Goal: Information Seeking & Learning: Find specific fact

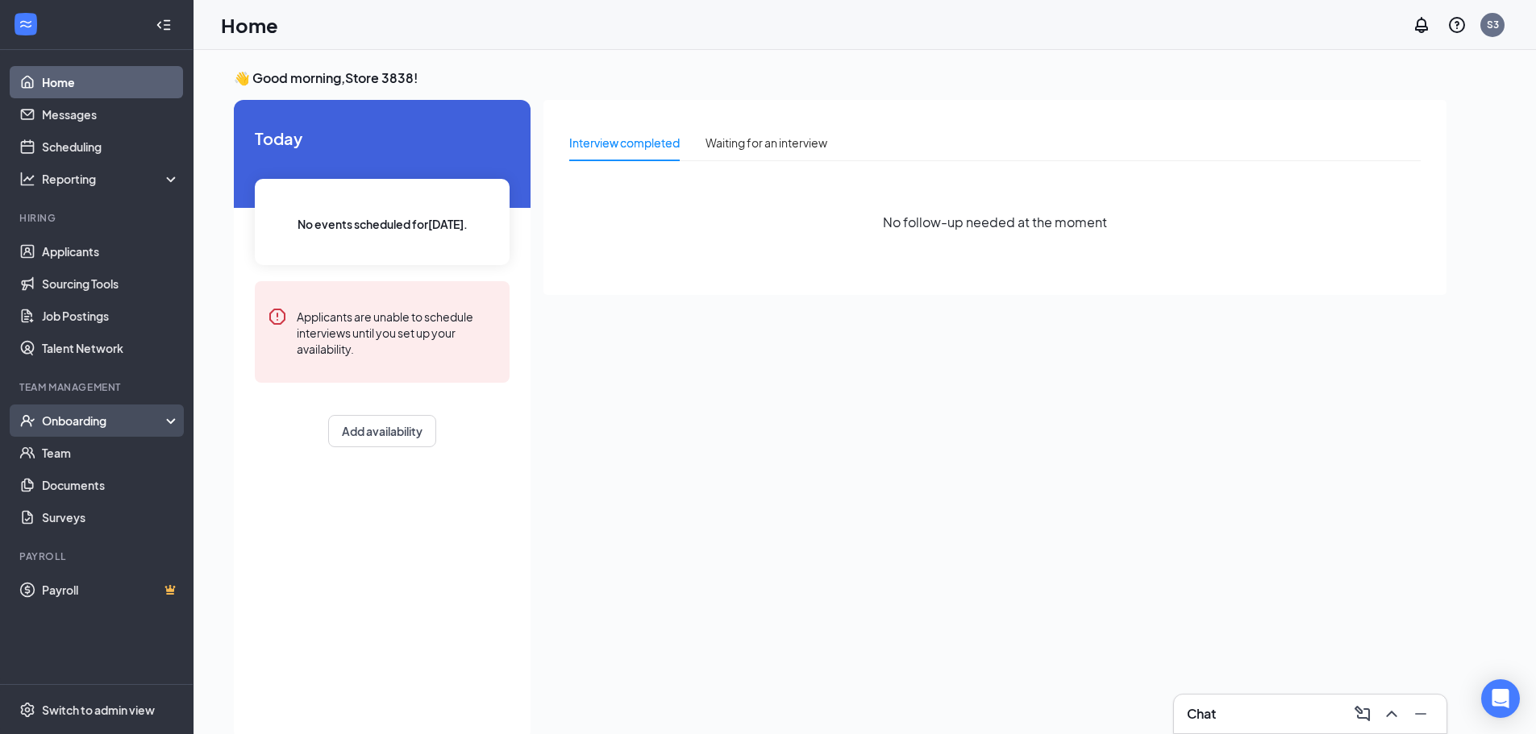
click at [134, 426] on div "Onboarding" at bounding box center [104, 421] width 124 height 16
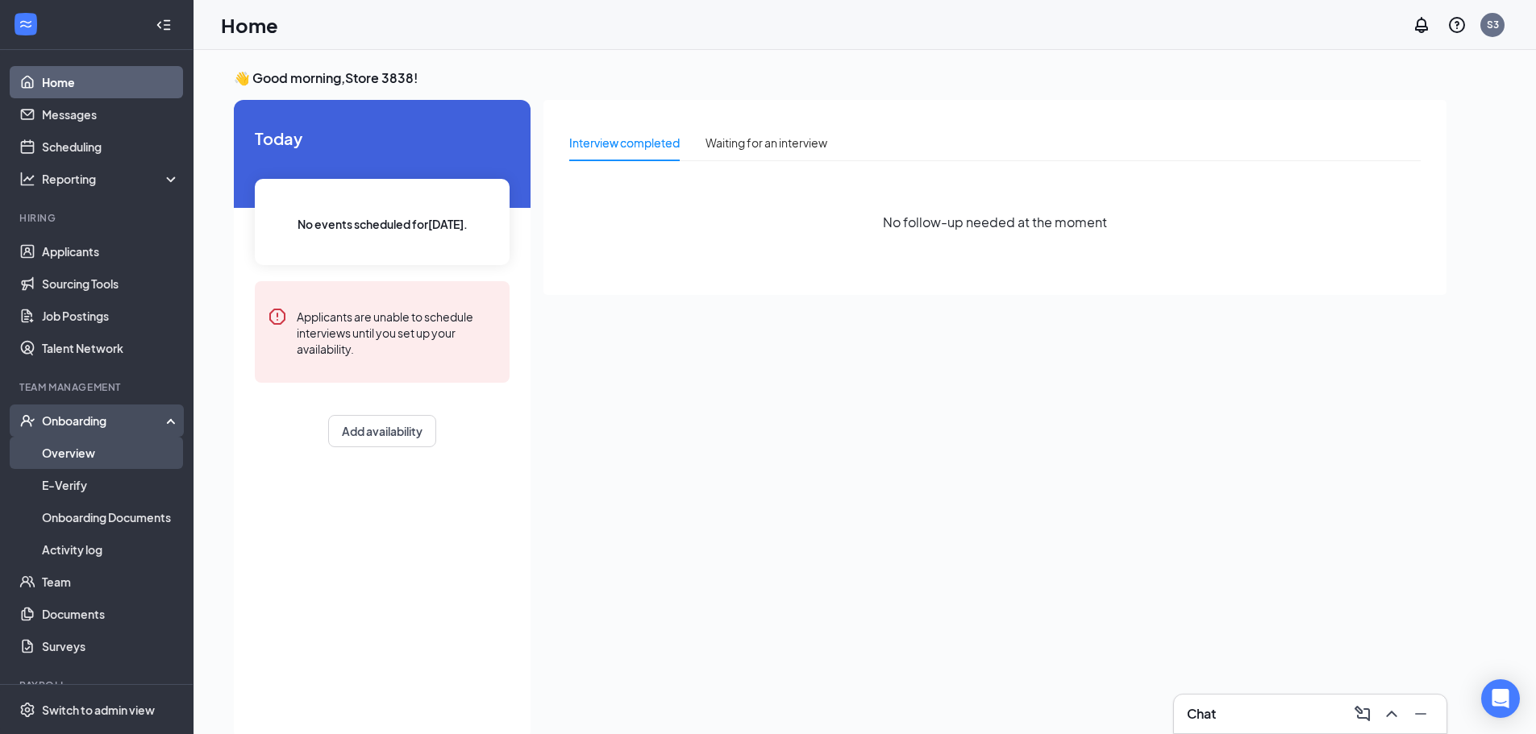
click at [106, 454] on link "Overview" at bounding box center [111, 453] width 138 height 32
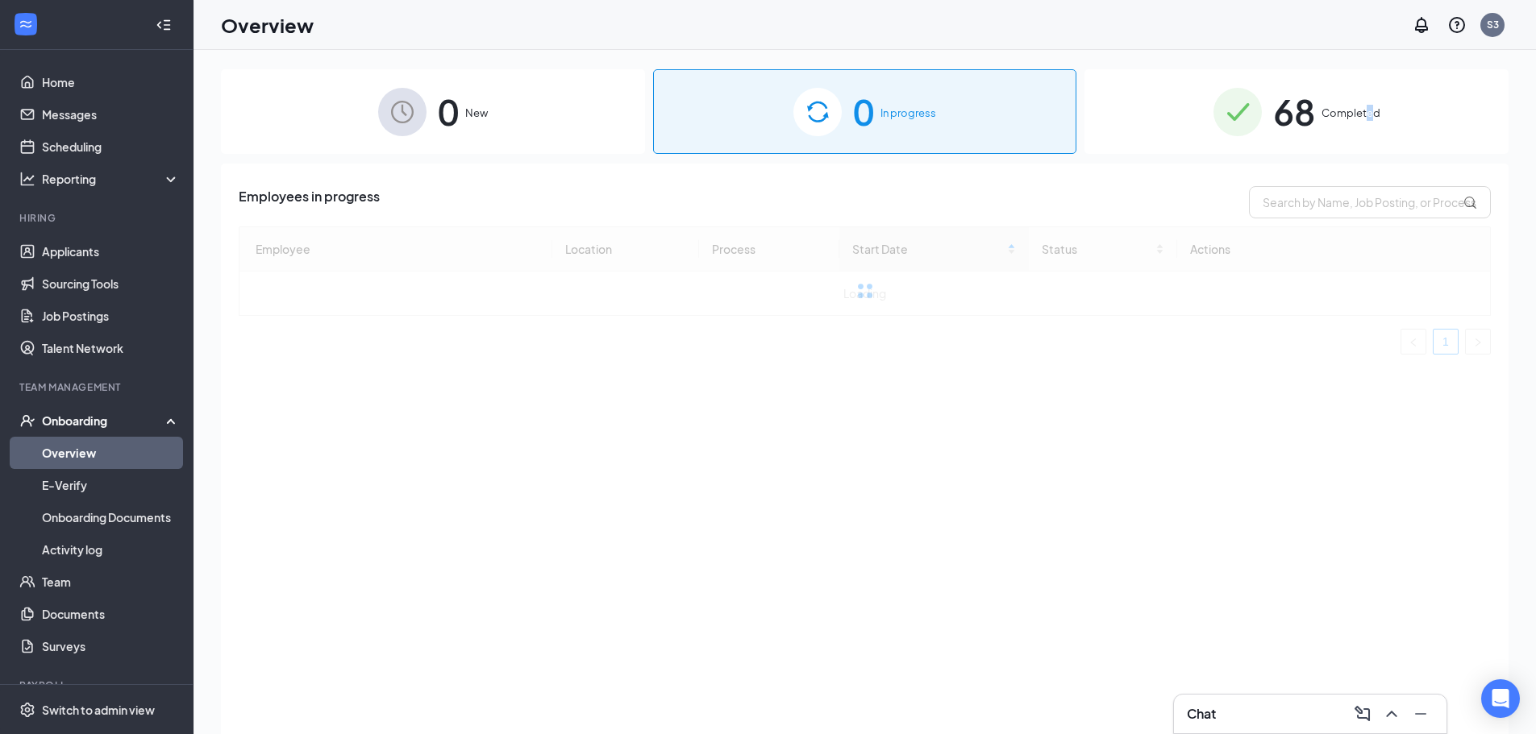
drag, startPoint x: 1371, startPoint y: 121, endPoint x: 1349, endPoint y: 127, distance: 23.3
click at [1366, 130] on div "68 Completed" at bounding box center [1296, 111] width 424 height 85
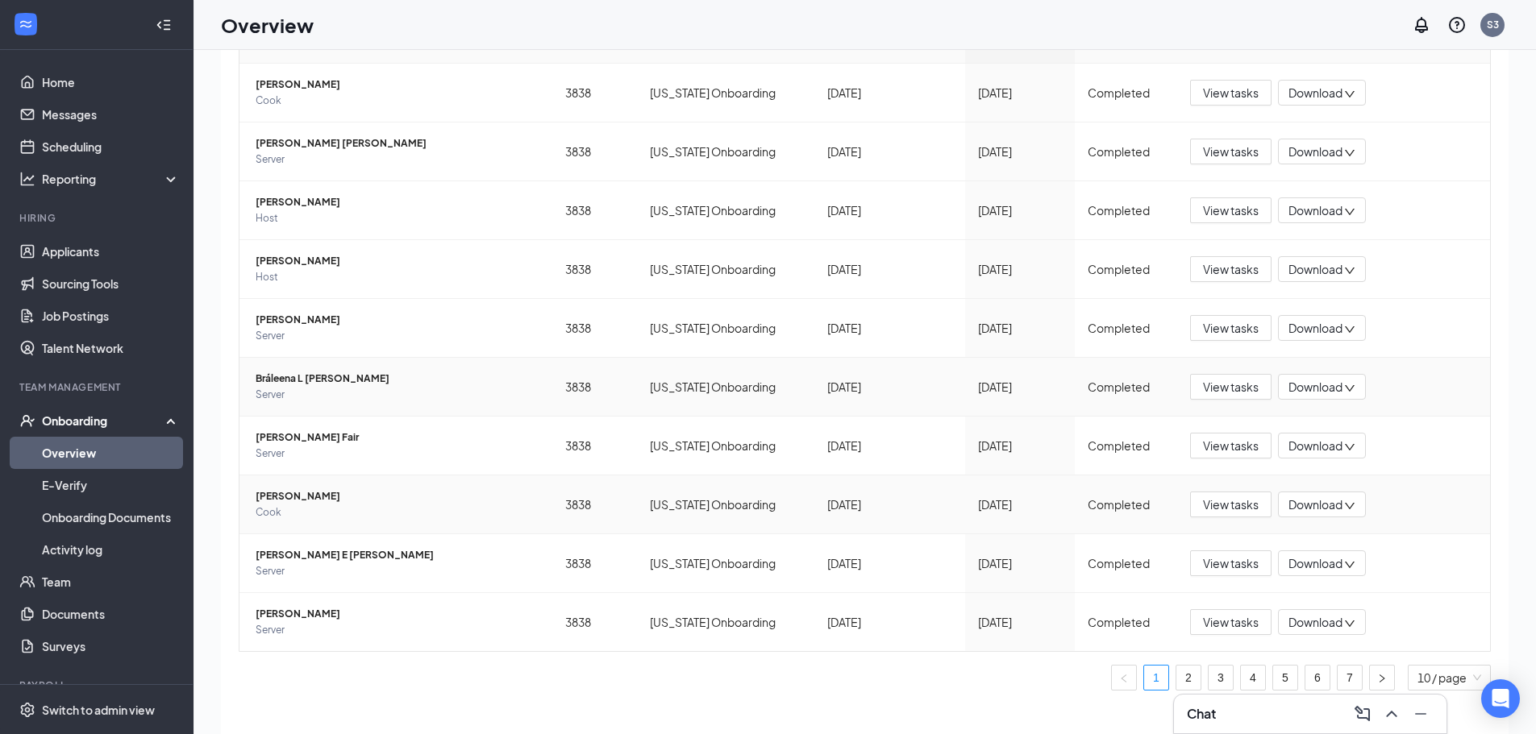
scroll to position [73, 0]
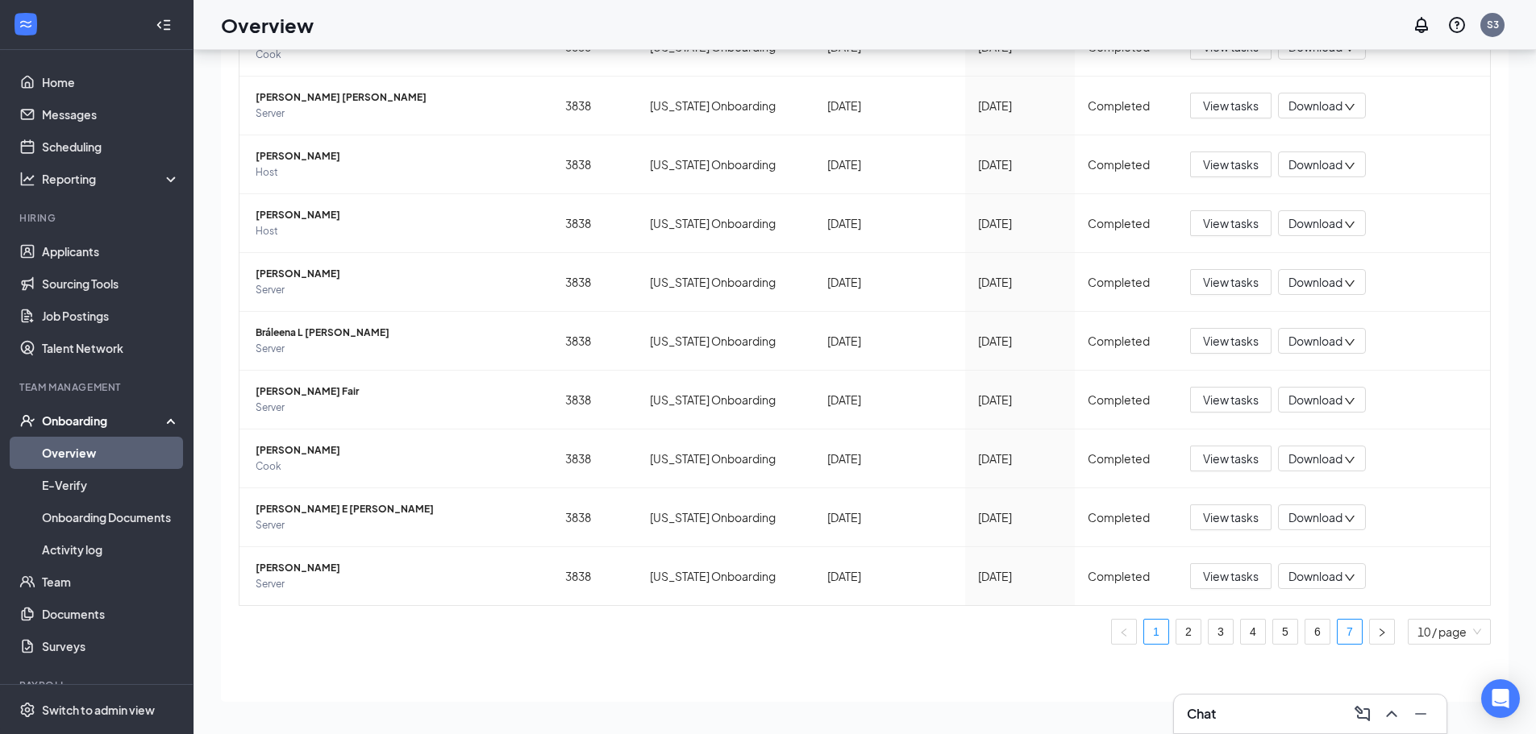
click at [1337, 628] on link "7" at bounding box center [1349, 632] width 24 height 24
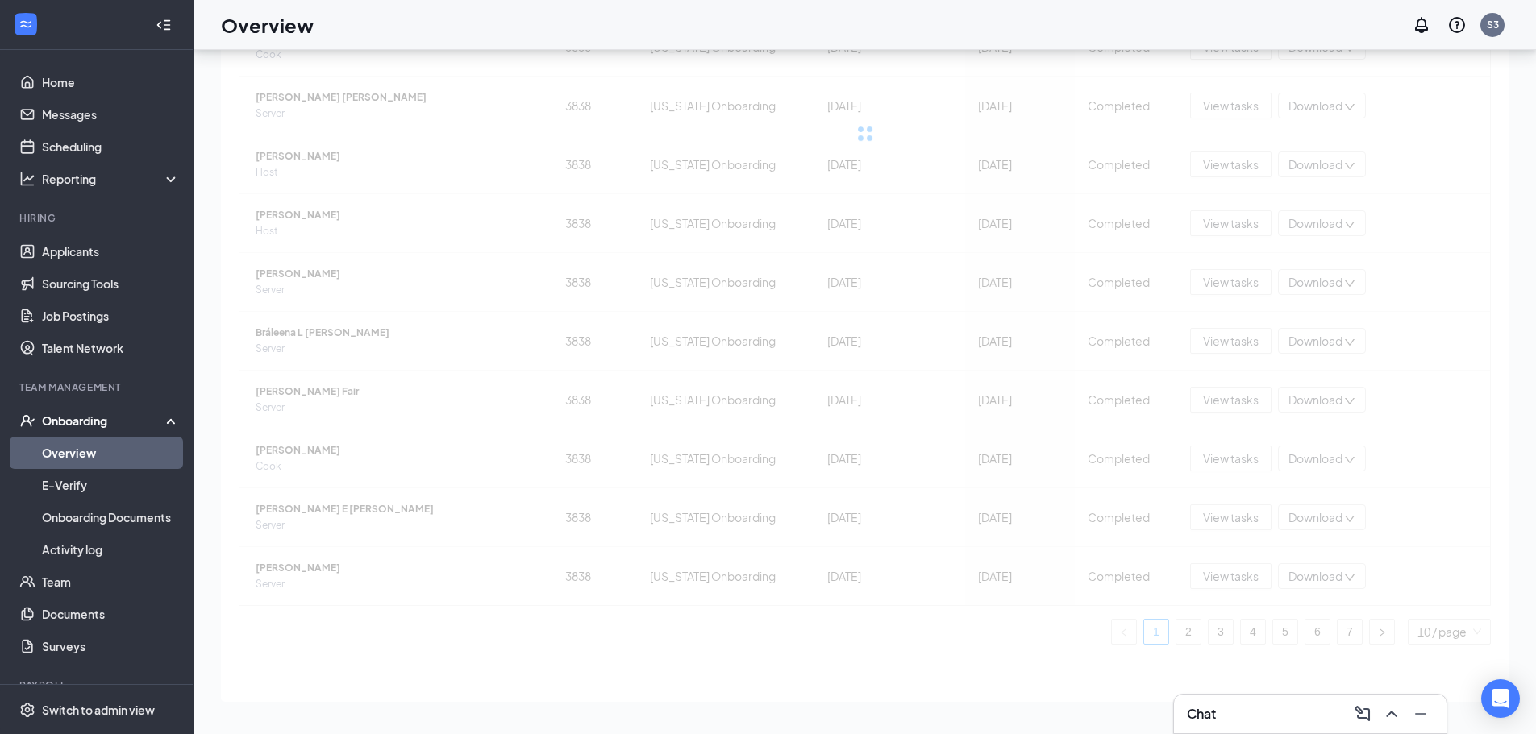
scroll to position [64, 0]
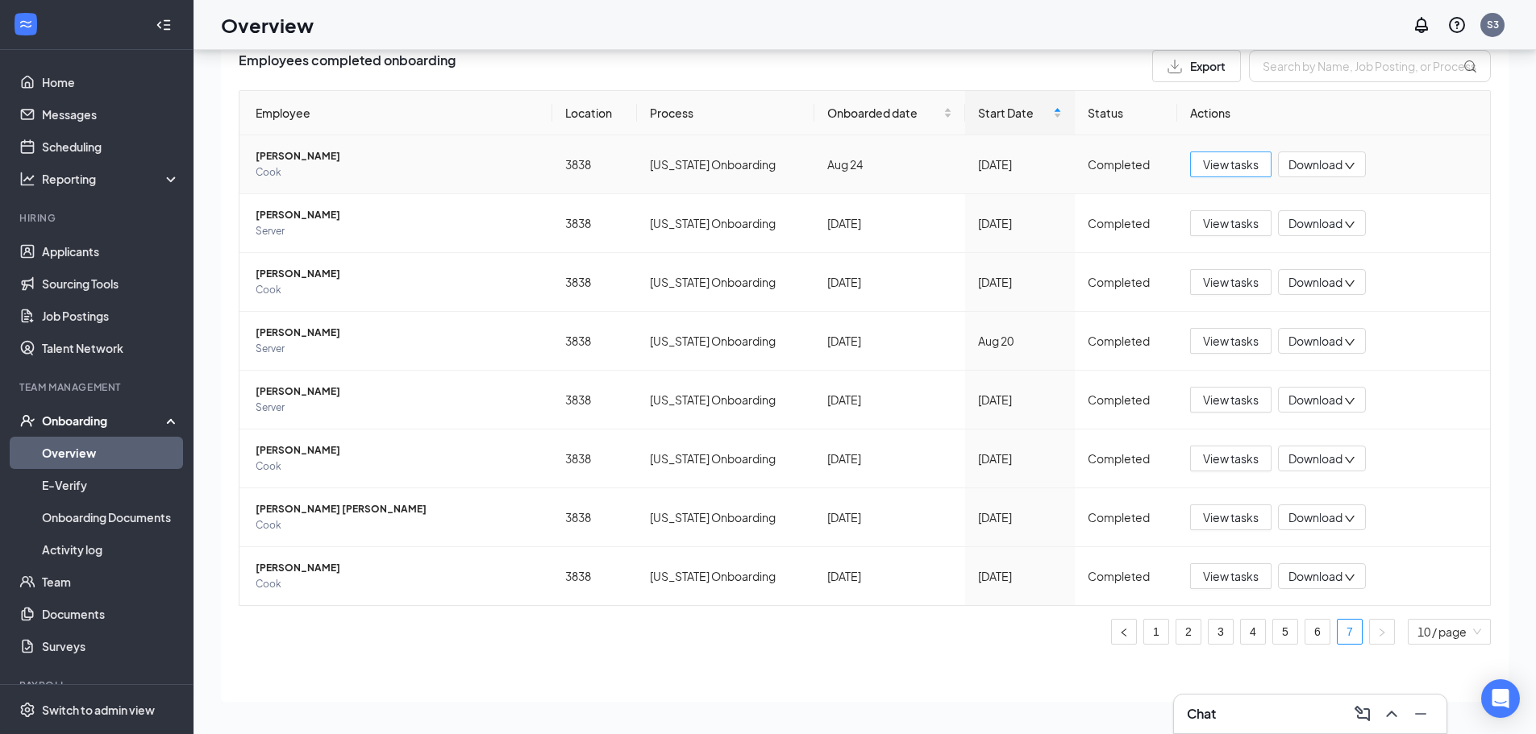
click at [1234, 168] on span "View tasks" at bounding box center [1231, 165] width 56 height 18
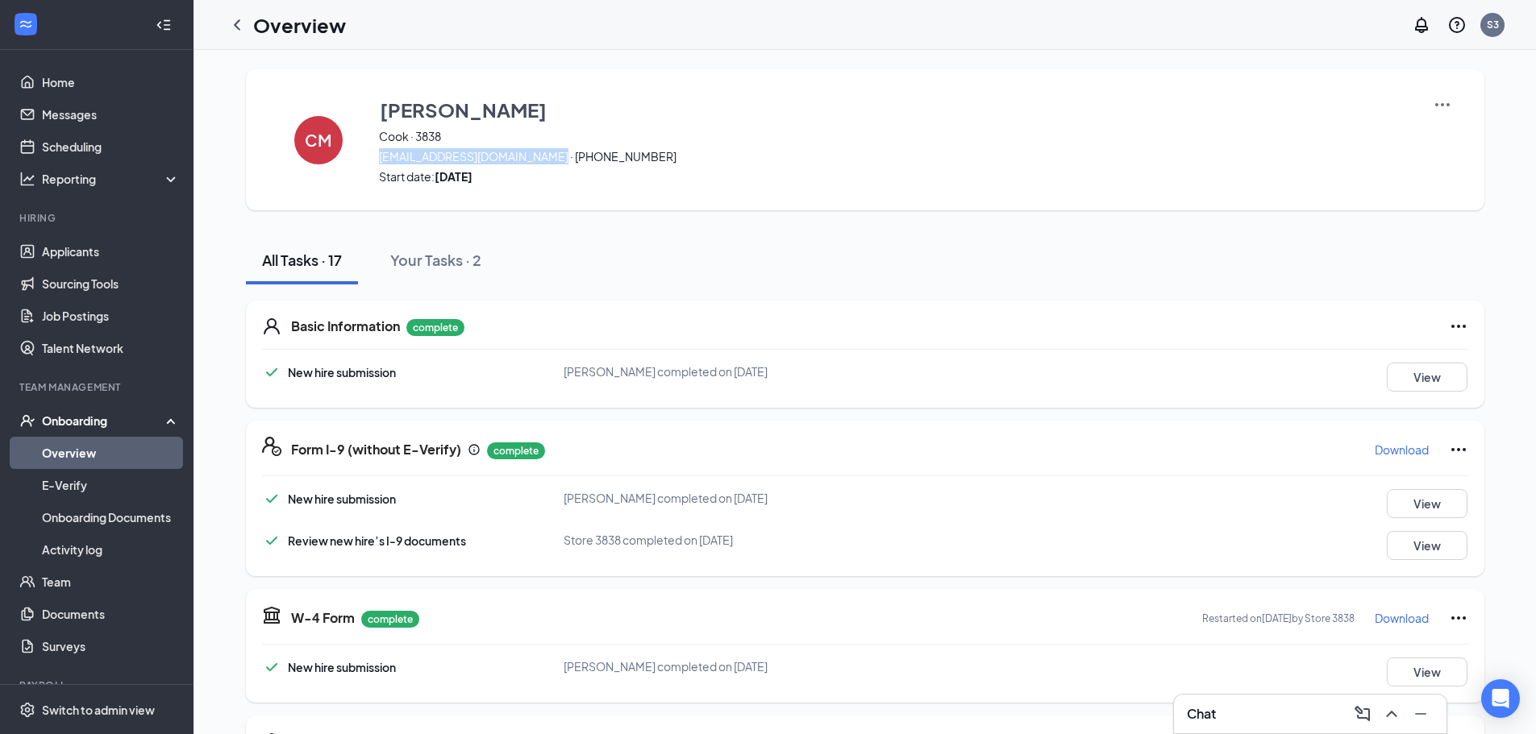
drag, startPoint x: 543, startPoint y: 157, endPoint x: 368, endPoint y: 156, distance: 174.9
click at [368, 156] on div "CM Camilo Murcia Cook · 3838 murciacamilo2432@gmail.com · (614) 446-6243 Start …" at bounding box center [865, 139] width 1238 height 141
copy span "murciacamilo2432@gmail.com ·"
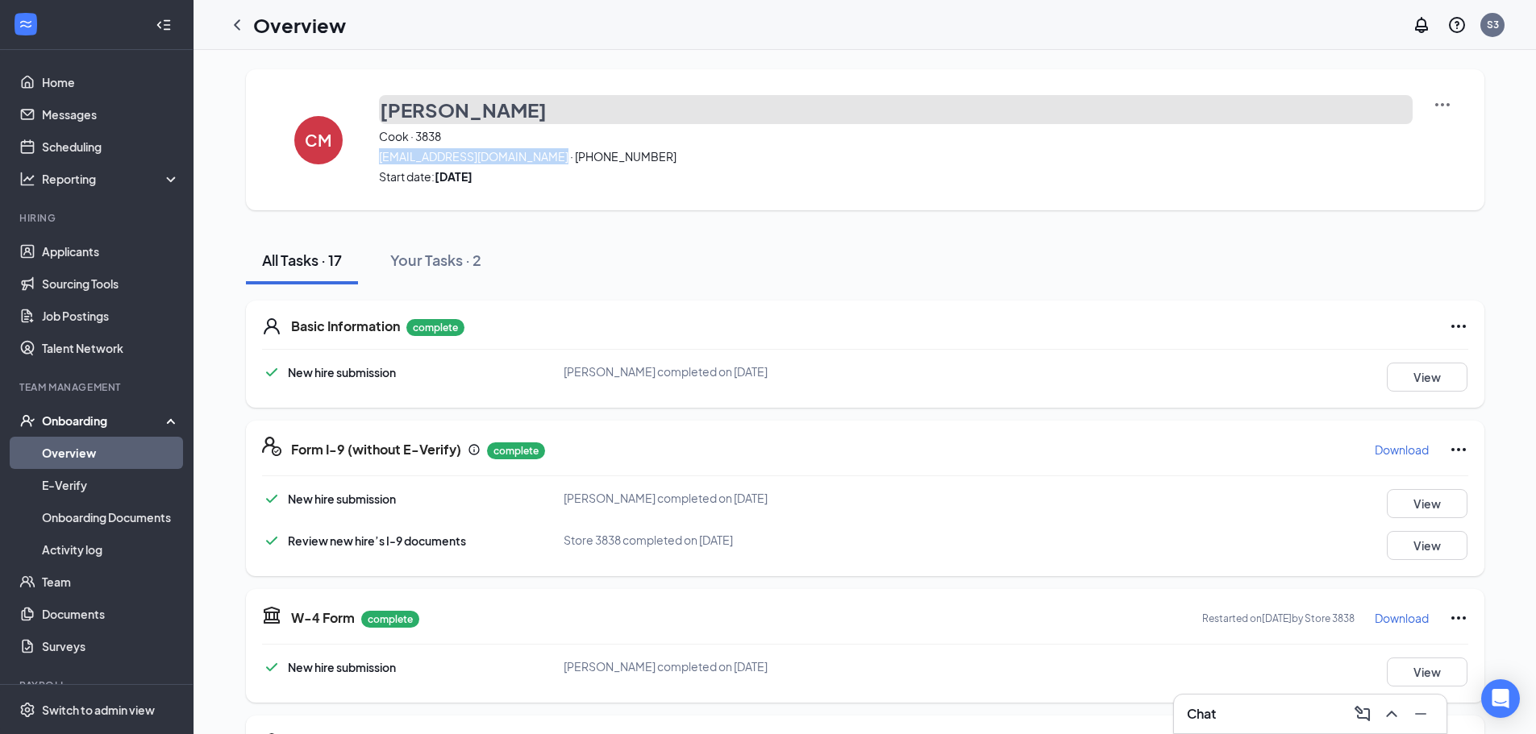
click at [413, 116] on h3 "Camilo Murcia" at bounding box center [463, 109] width 167 height 27
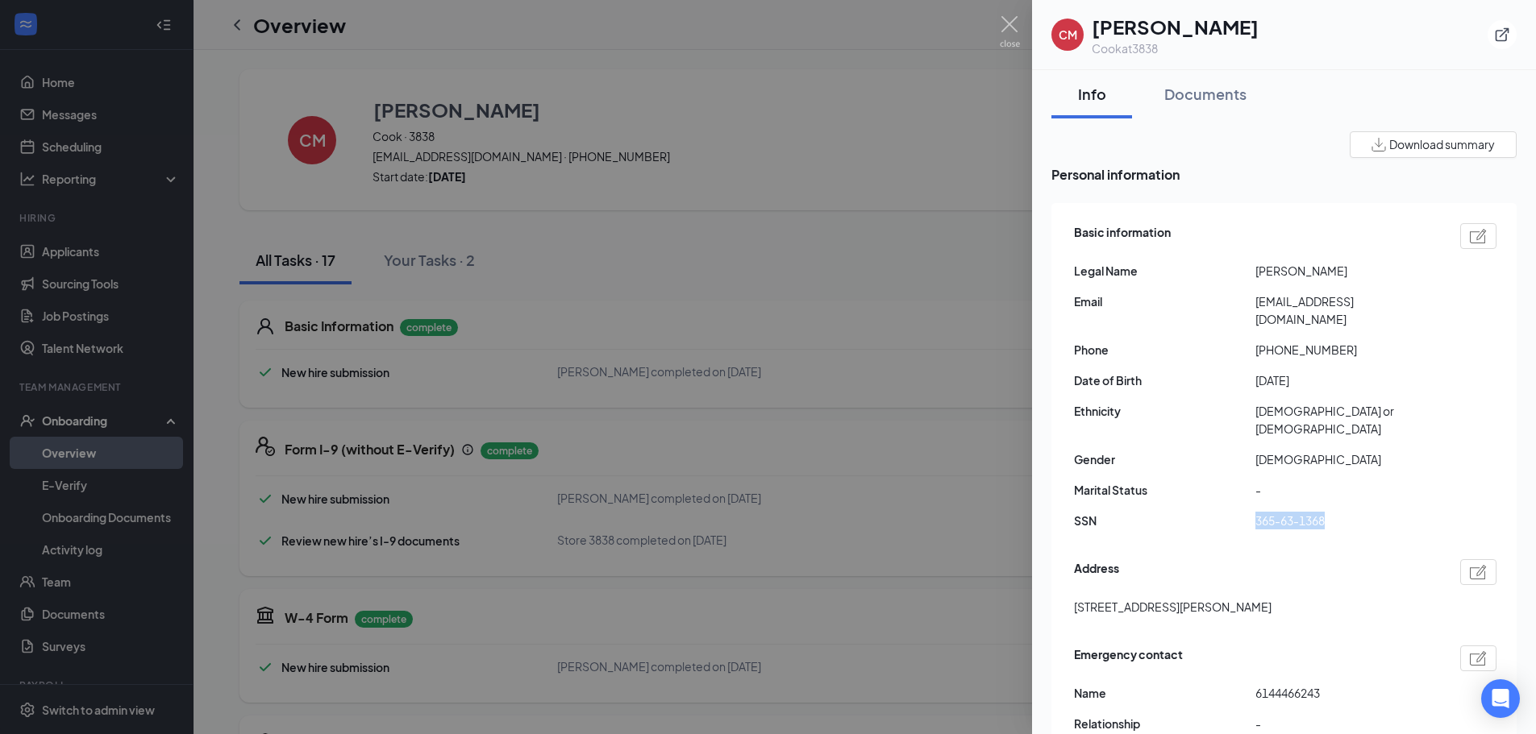
drag, startPoint x: 1328, startPoint y: 489, endPoint x: 1234, endPoint y: 481, distance: 93.8
click at [1234, 512] on div "SSN 365-63-1368" at bounding box center [1285, 521] width 422 height 18
copy div "365-63-1368"
drag, startPoint x: 1279, startPoint y: 570, endPoint x: 1033, endPoint y: 589, distance: 246.6
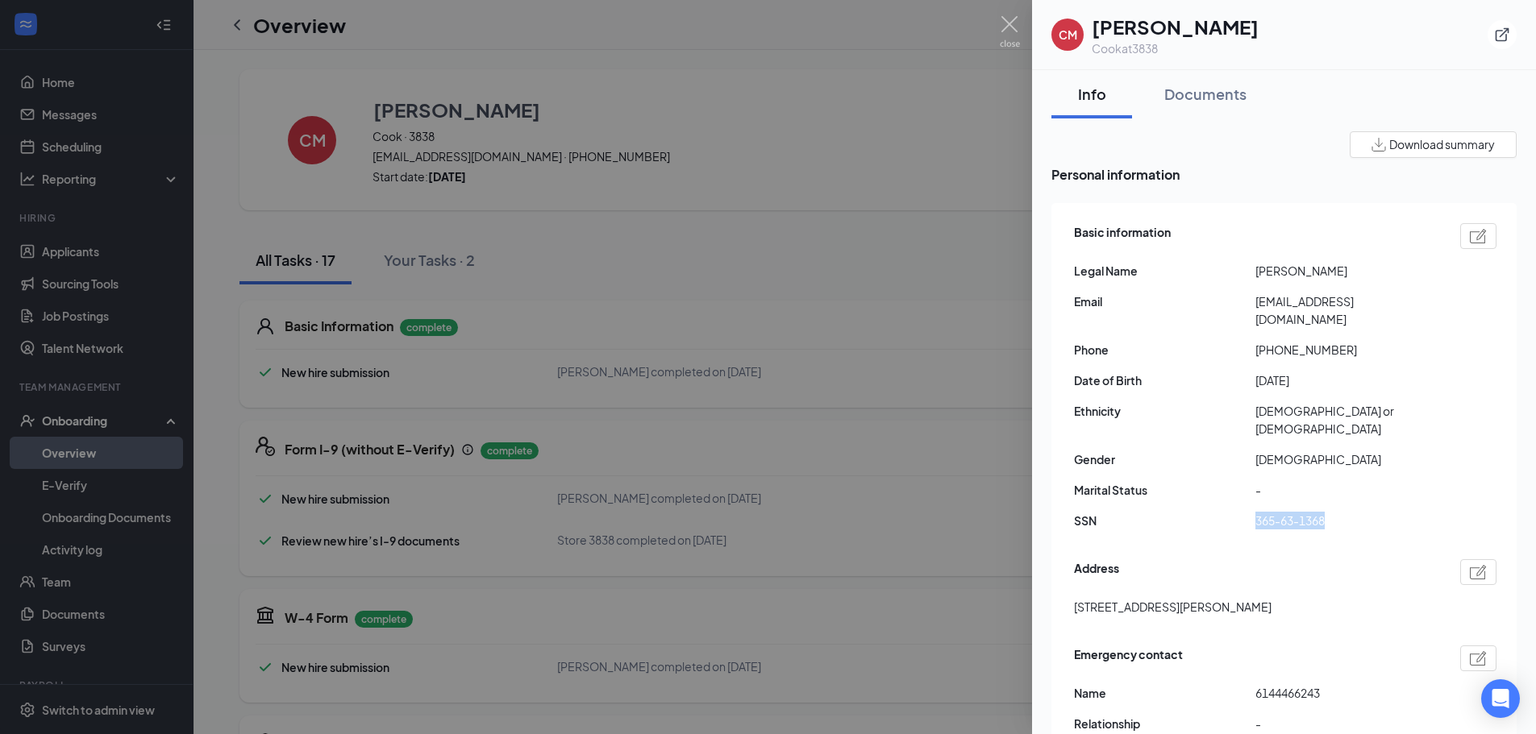
copy span "500 Ryan ave Columbus OH US 43223"
drag, startPoint x: 1336, startPoint y: 482, endPoint x: 1250, endPoint y: 489, distance: 86.6
click at [1250, 512] on div "SSN 365-63-1368" at bounding box center [1285, 521] width 422 height 18
copy div "365-63-1368"
